Goal: Information Seeking & Learning: Learn about a topic

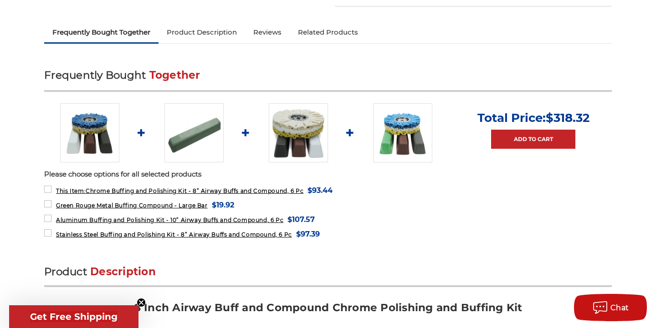
scroll to position [322, 0]
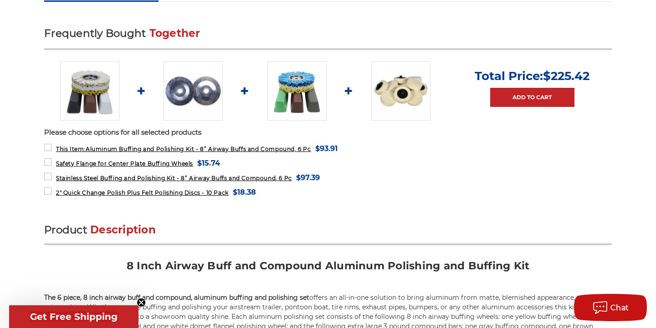
scroll to position [345, 0]
click at [290, 92] on img at bounding box center [296, 90] width 59 height 59
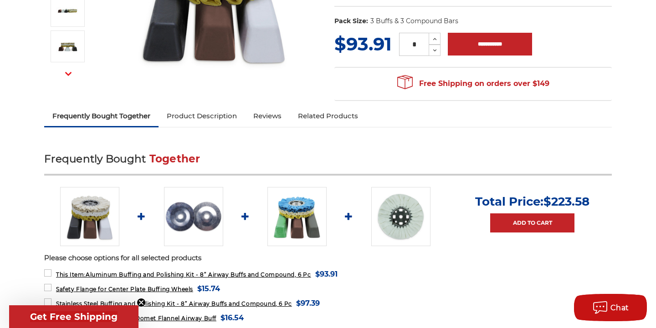
scroll to position [218, 0]
click at [394, 223] on img at bounding box center [400, 217] width 59 height 59
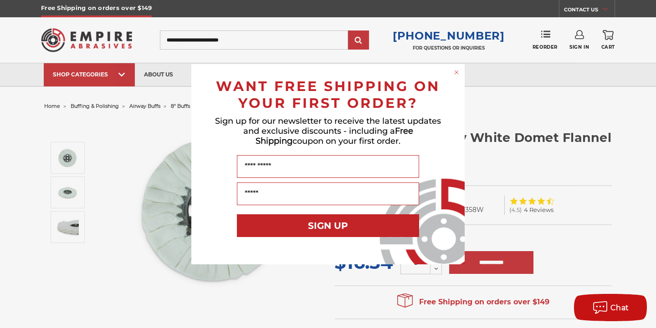
click at [456, 73] on circle "Close dialog" at bounding box center [456, 72] width 9 height 9
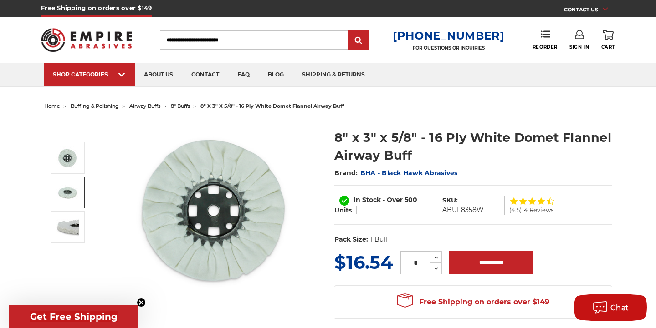
click at [73, 197] on img at bounding box center [67, 192] width 23 height 23
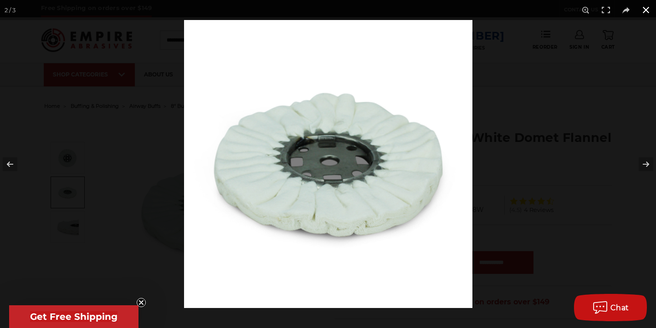
click at [645, 8] on button at bounding box center [646, 10] width 20 height 20
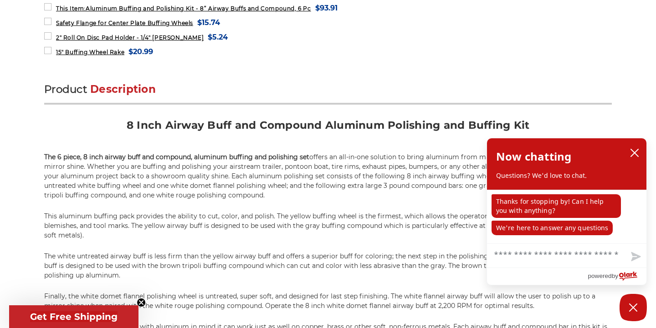
scroll to position [536, 0]
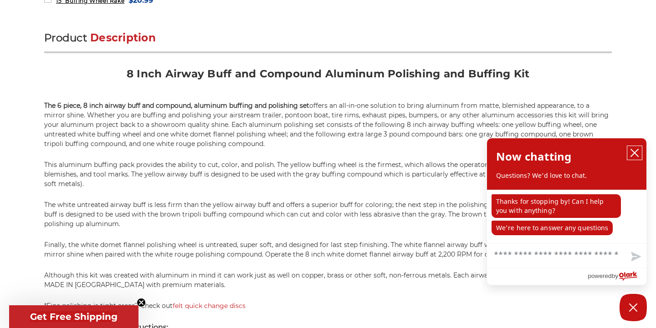
click at [637, 151] on icon "close chatbox" at bounding box center [634, 152] width 7 height 7
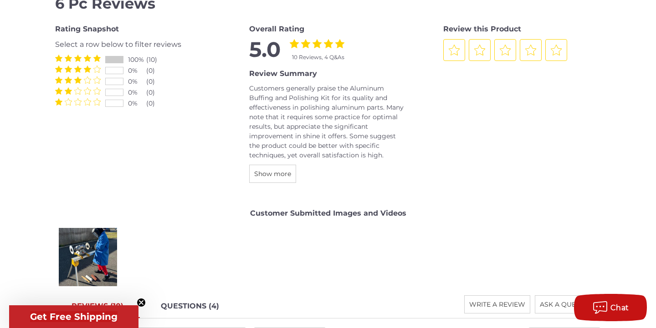
scroll to position [1413, 0]
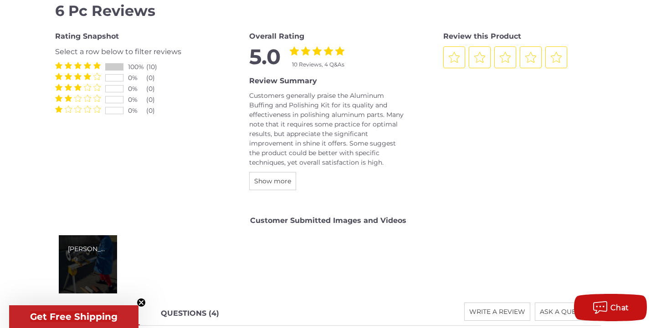
click at [97, 266] on div "Giovanni P." at bounding box center [88, 264] width 58 height 58
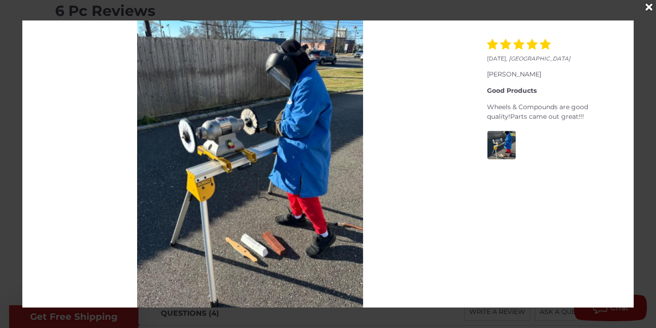
click at [648, 7] on icon "Close" at bounding box center [648, 7] width 7 height 10
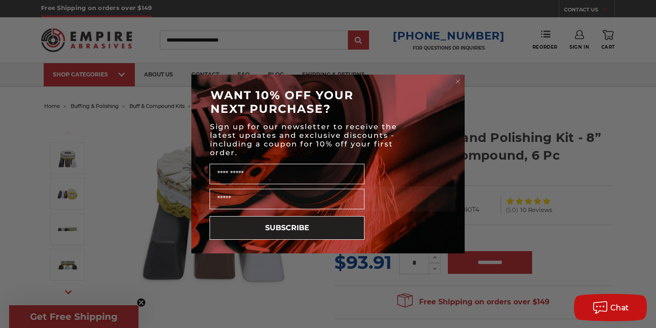
scroll to position [0, 0]
